Goal: Information Seeking & Learning: Learn about a topic

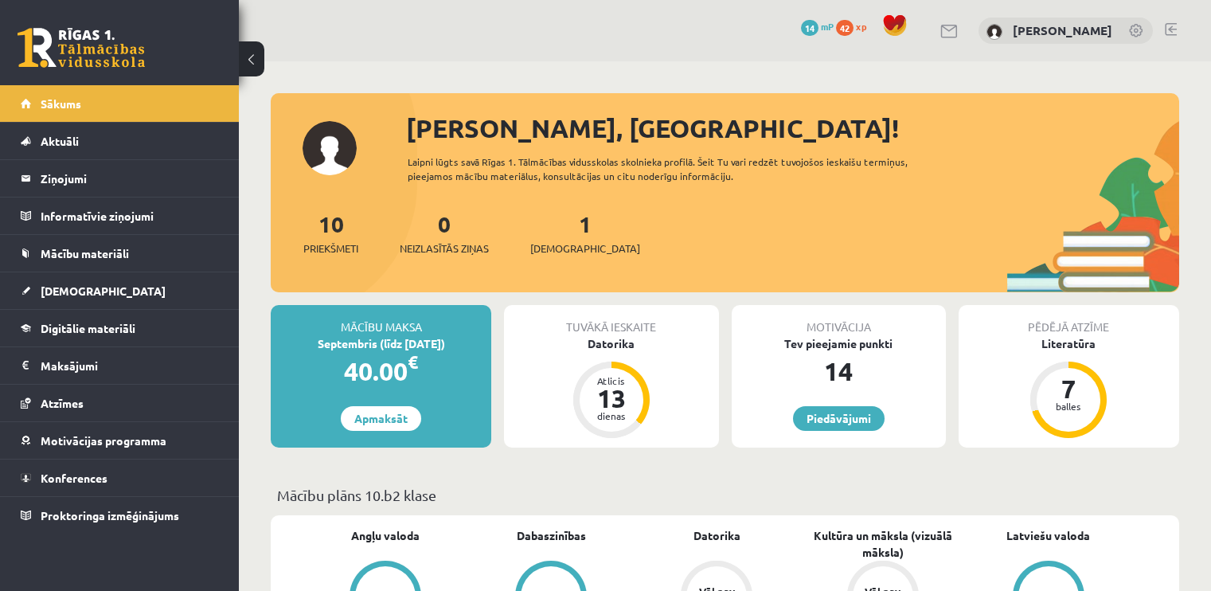
scroll to position [1184, 0]
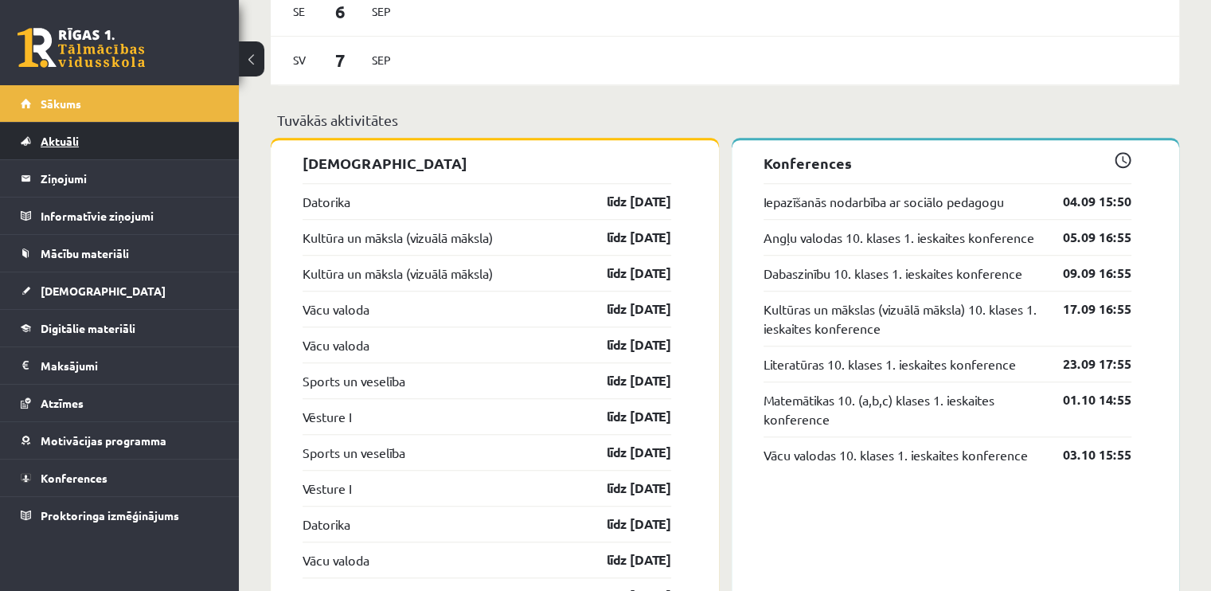
click at [118, 135] on link "Aktuāli" at bounding box center [120, 141] width 198 height 37
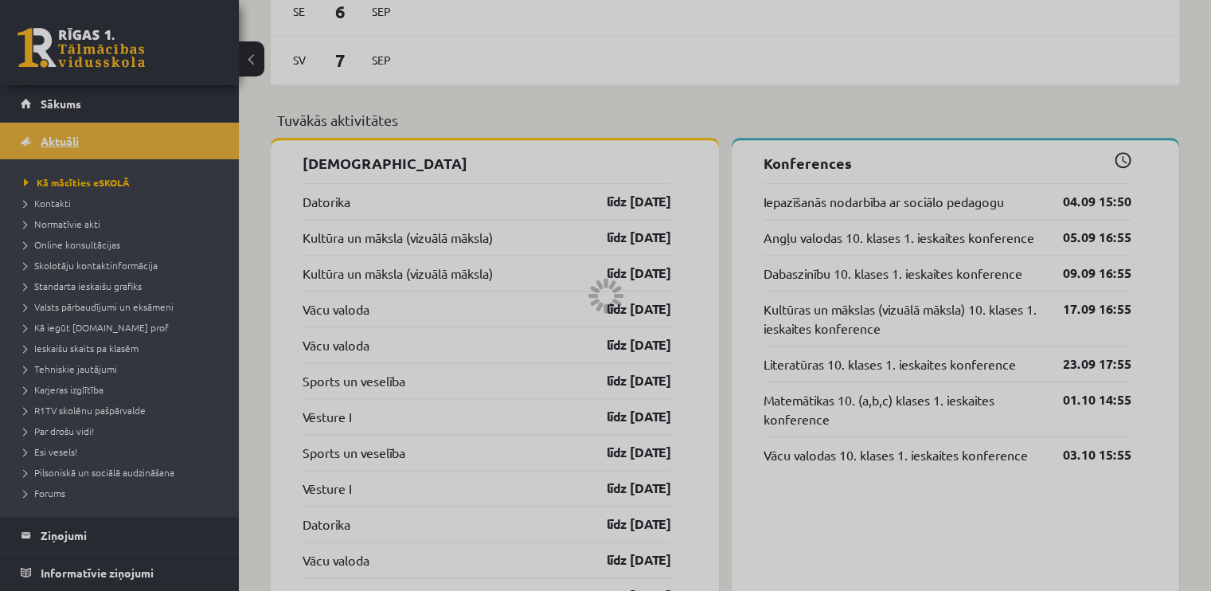
scroll to position [1144, 0]
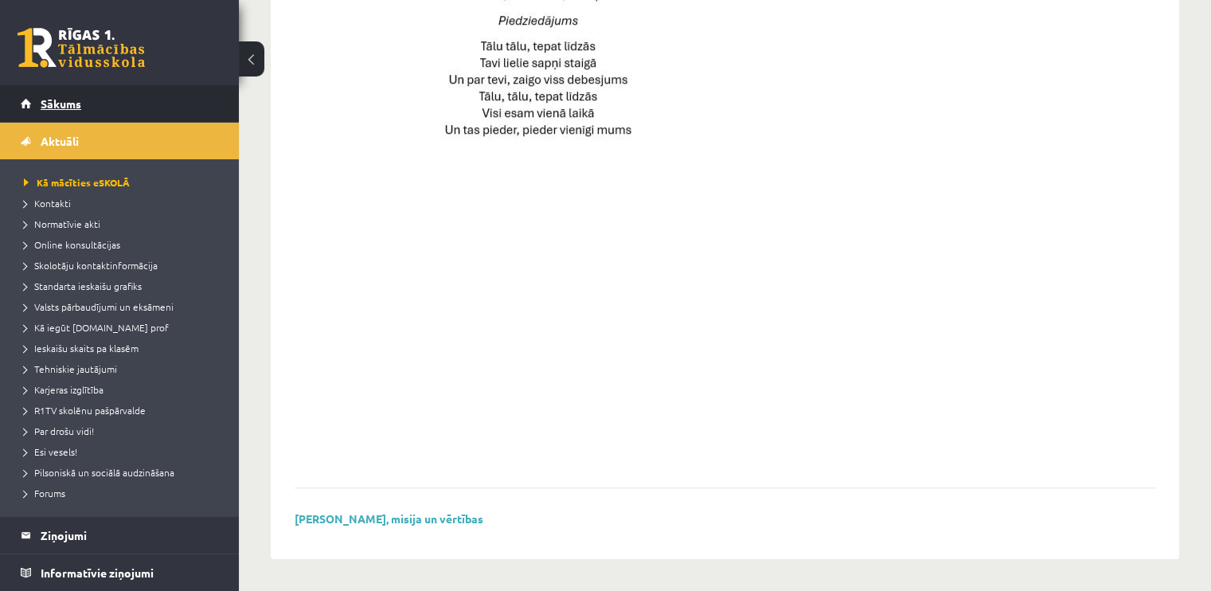
click at [130, 111] on link "Sākums" at bounding box center [120, 103] width 198 height 37
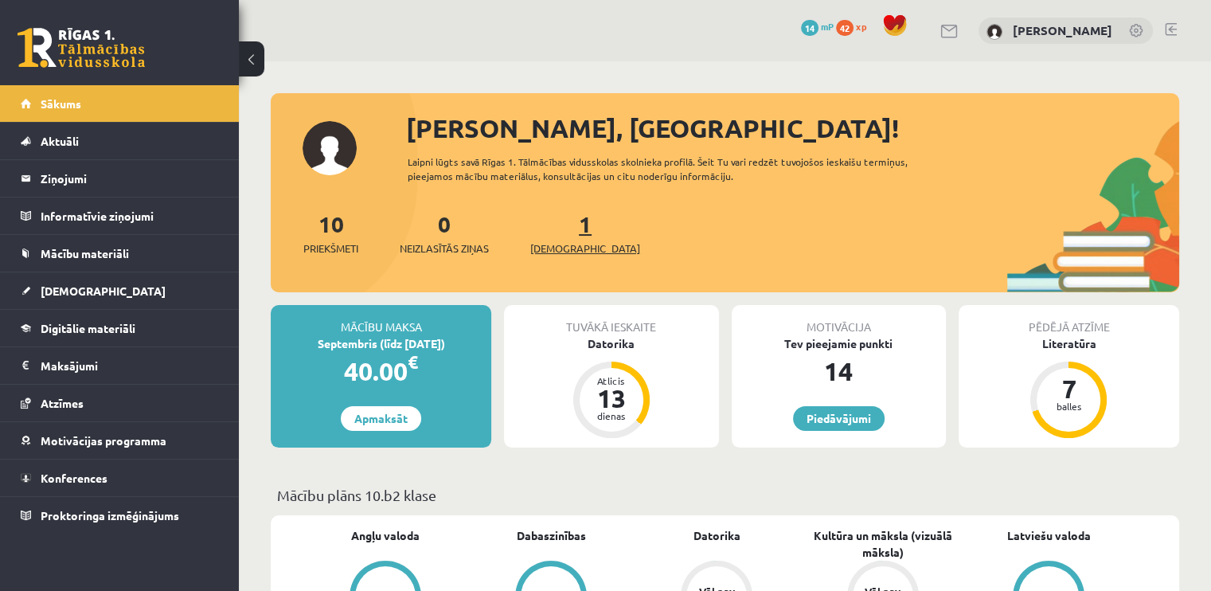
click at [566, 241] on span "[DEMOGRAPHIC_DATA]" at bounding box center [585, 249] width 110 height 16
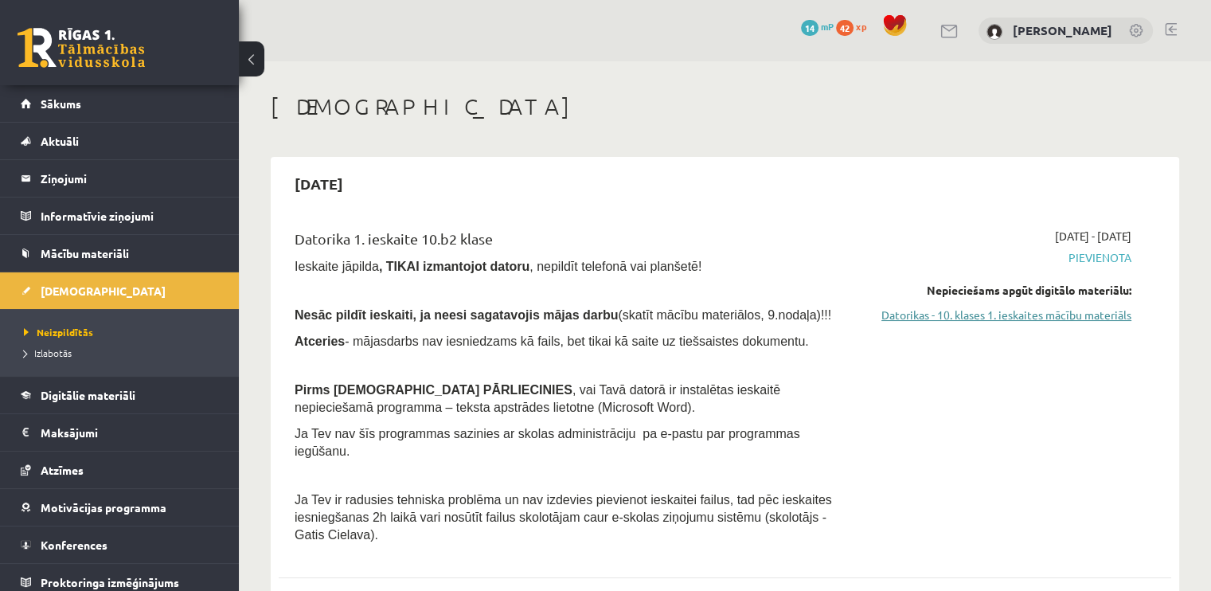
click at [1090, 315] on link "Datorikas - 10. klases 1. ieskaites mācību materiāls" at bounding box center [1000, 315] width 263 height 17
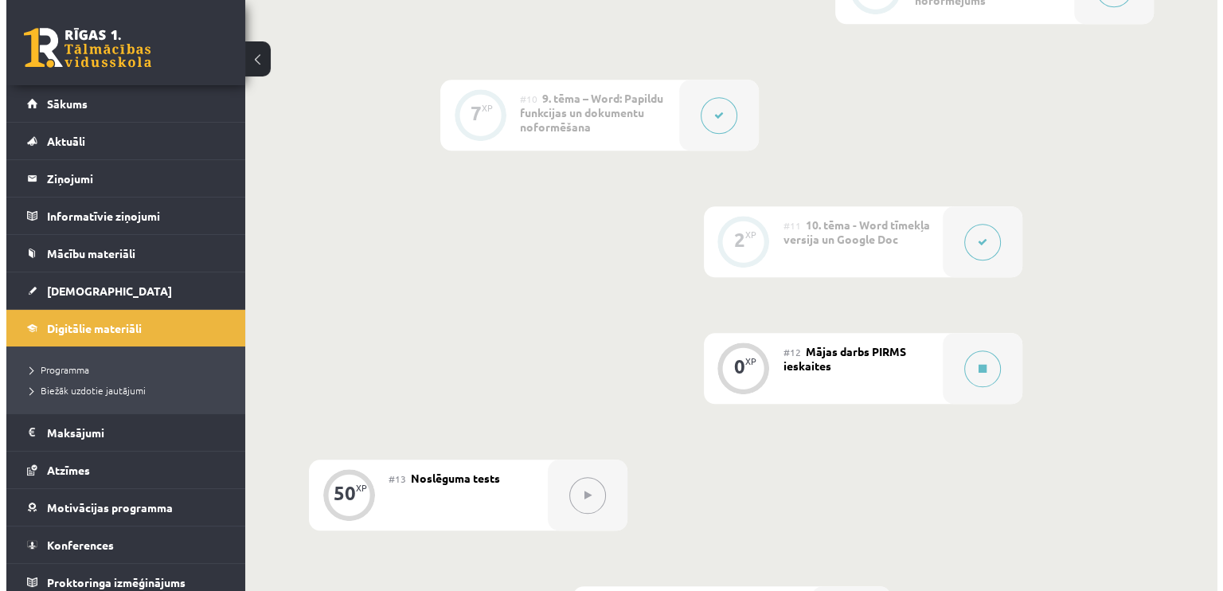
scroll to position [1614, 0]
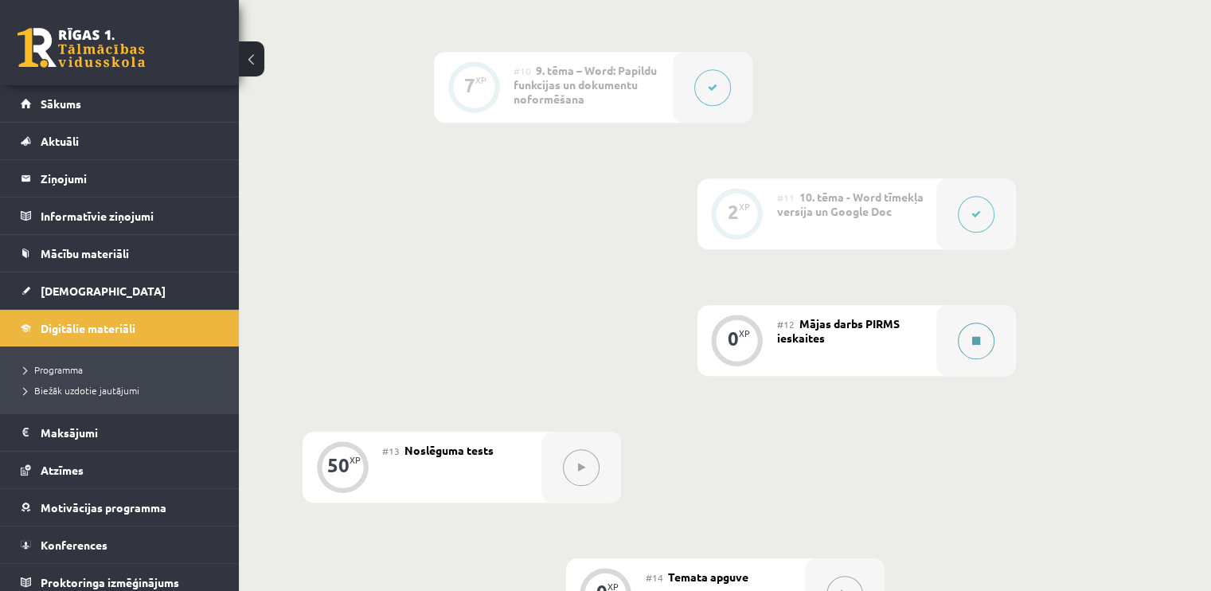
click at [997, 305] on div at bounding box center [977, 340] width 80 height 71
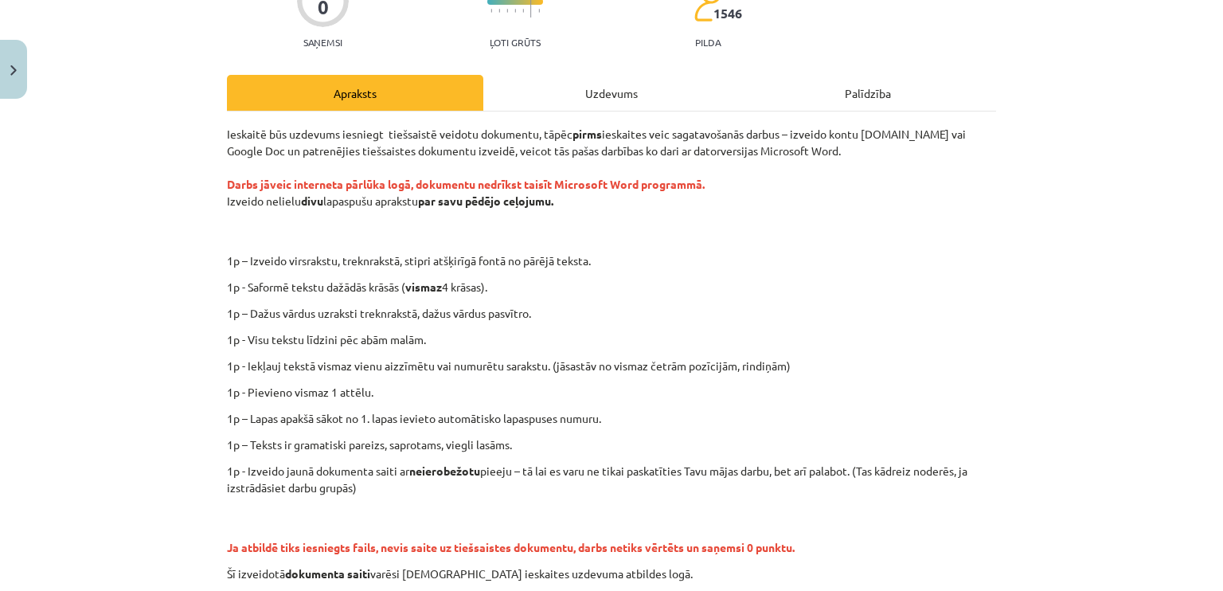
scroll to position [265, 0]
